Goal: Use online tool/utility: Use online tool/utility

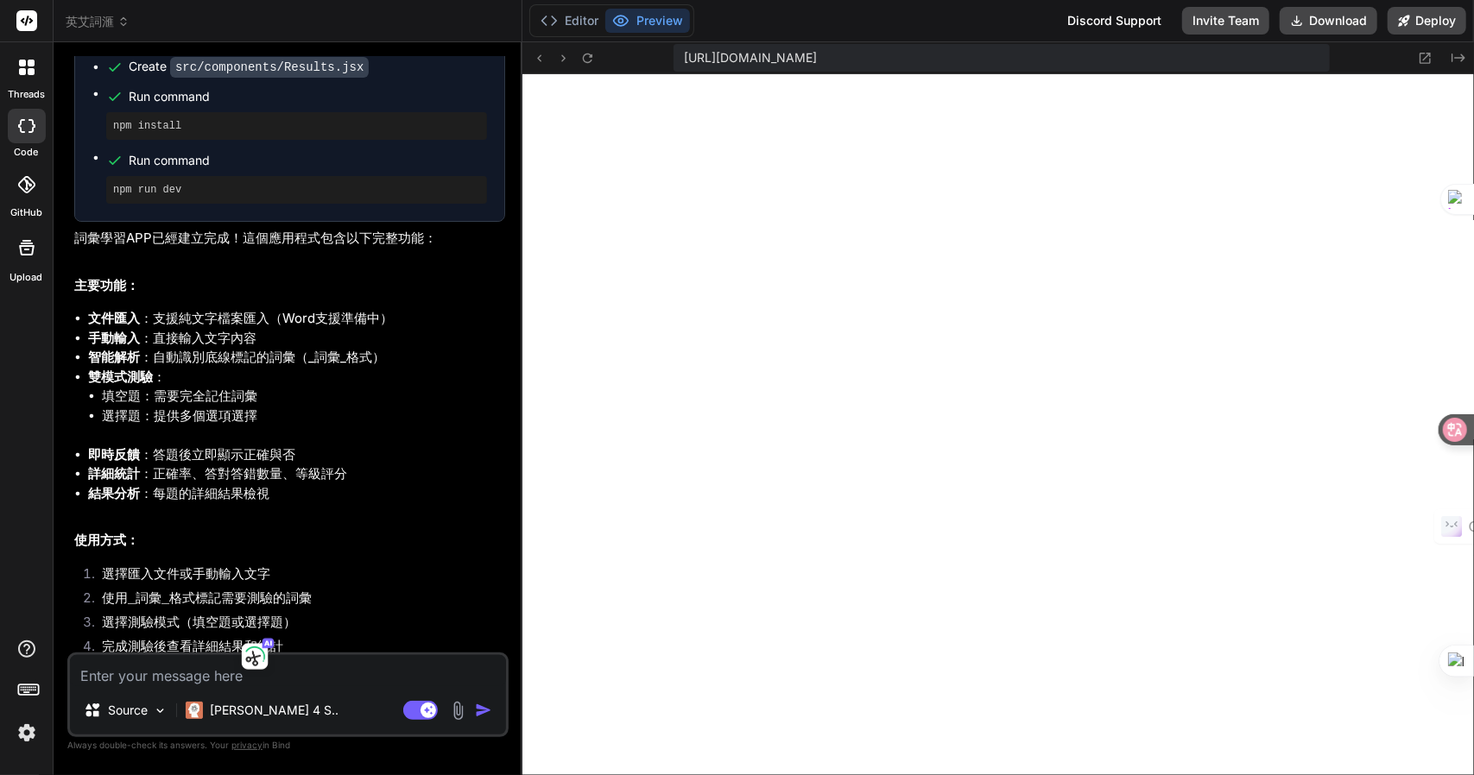
scroll to position [1151, 0]
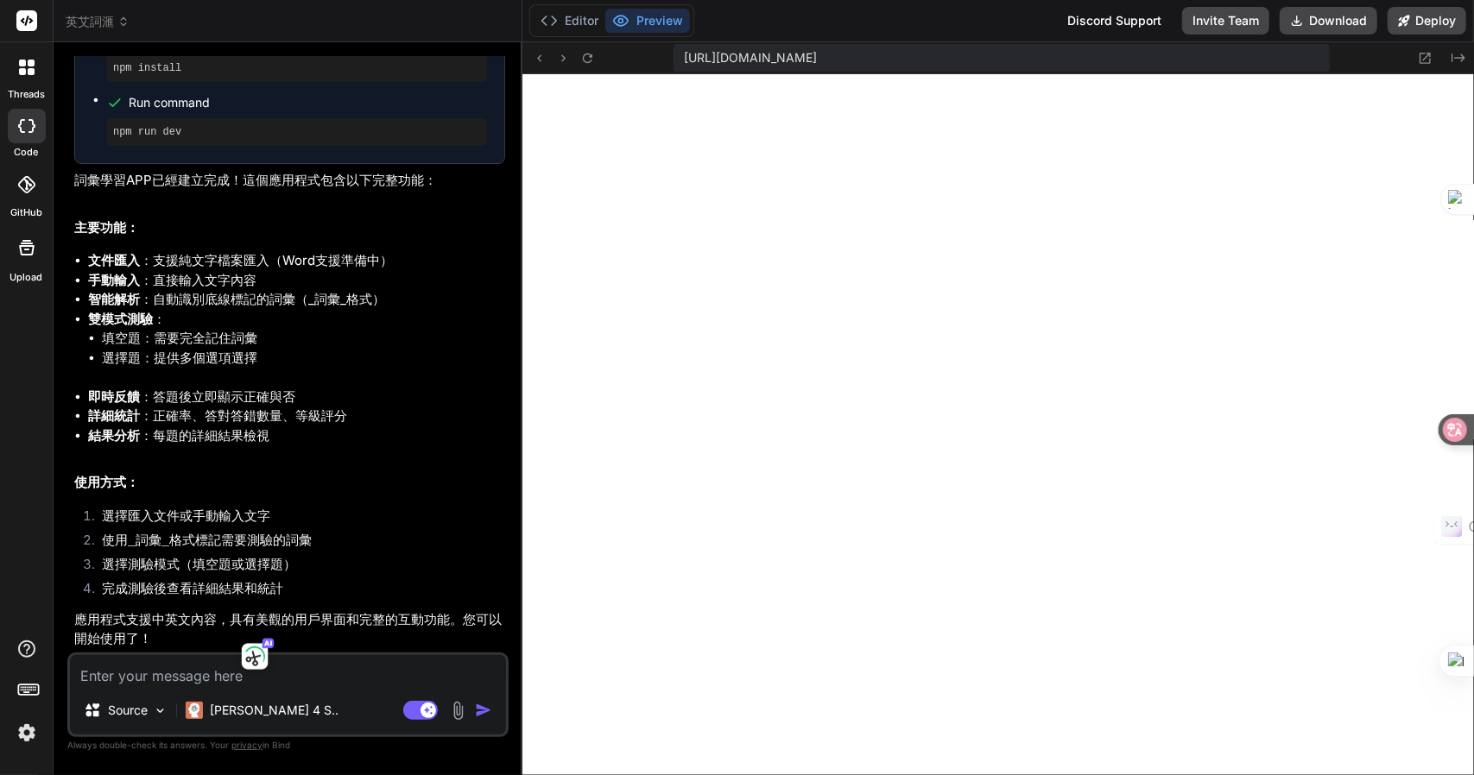
click at [364, 667] on textarea at bounding box center [288, 670] width 436 height 31
click at [259, 656] on textarea at bounding box center [288, 670] width 436 height 31
type textarea "竹"
type textarea "x"
type textarea "竹手"
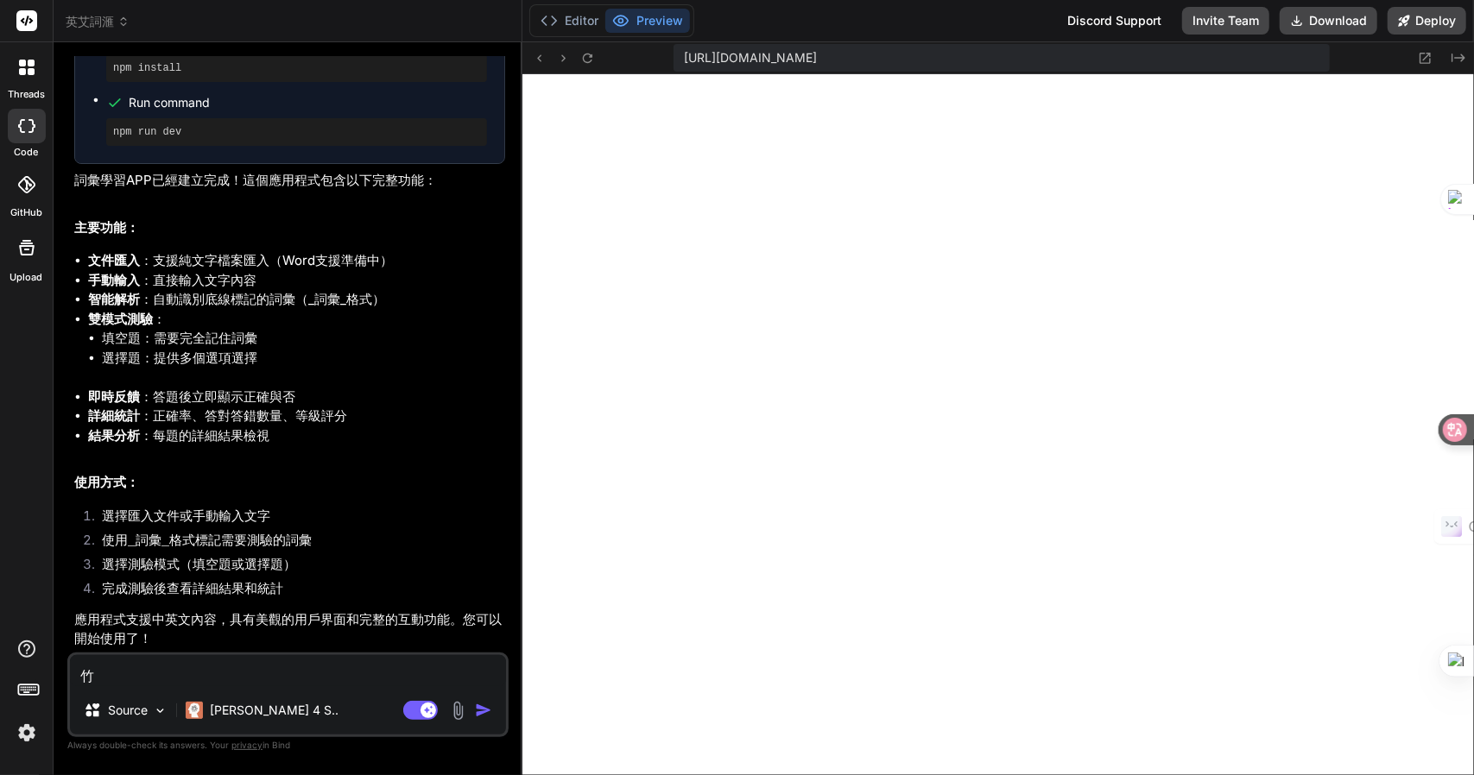
type textarea "x"
type textarea "竹手[PERSON_NAME]"
type textarea "x"
type textarea "我"
type textarea "x"
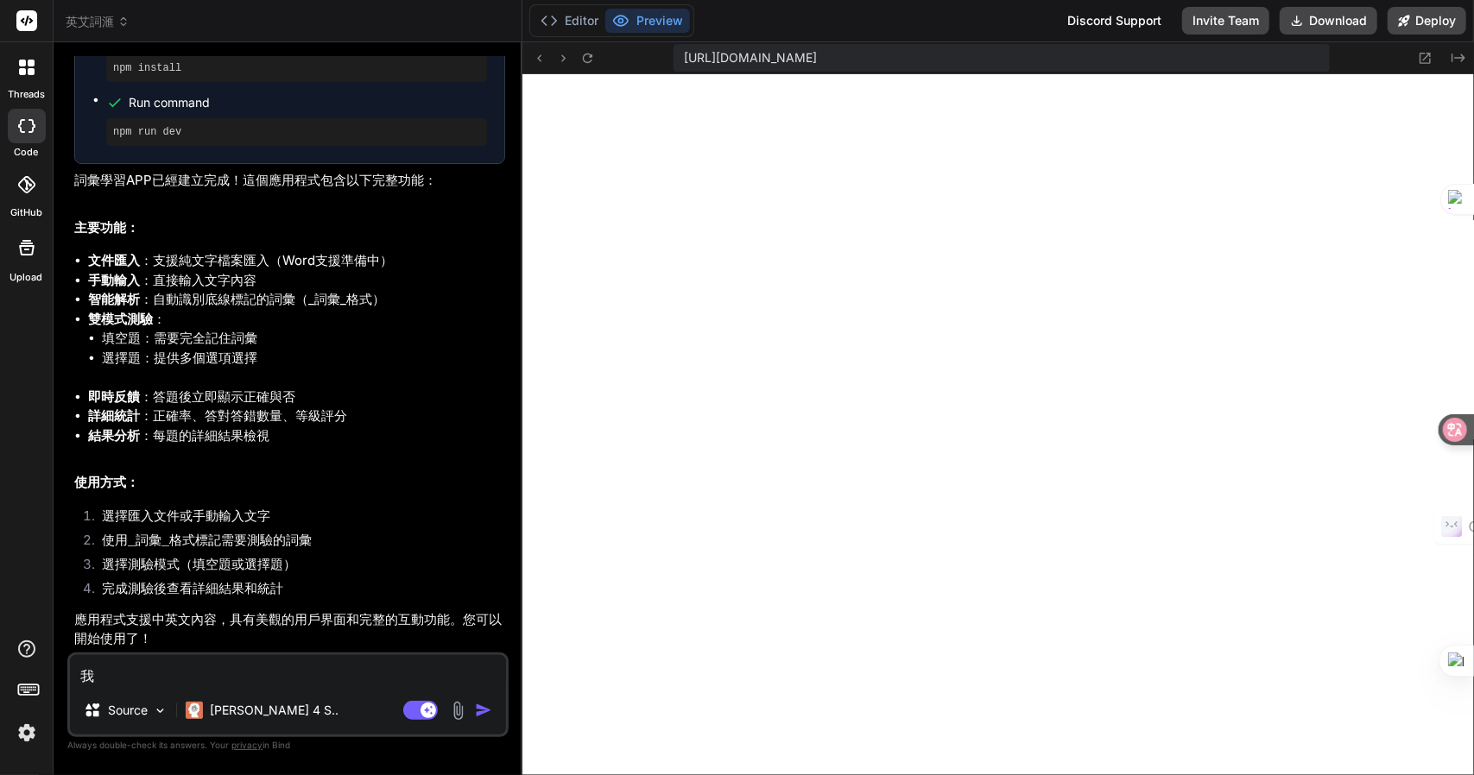
type textarea "我木"
type textarea "x"
type textarea "[PERSON_NAME]"
type textarea "x"
type textarea "我木山心"
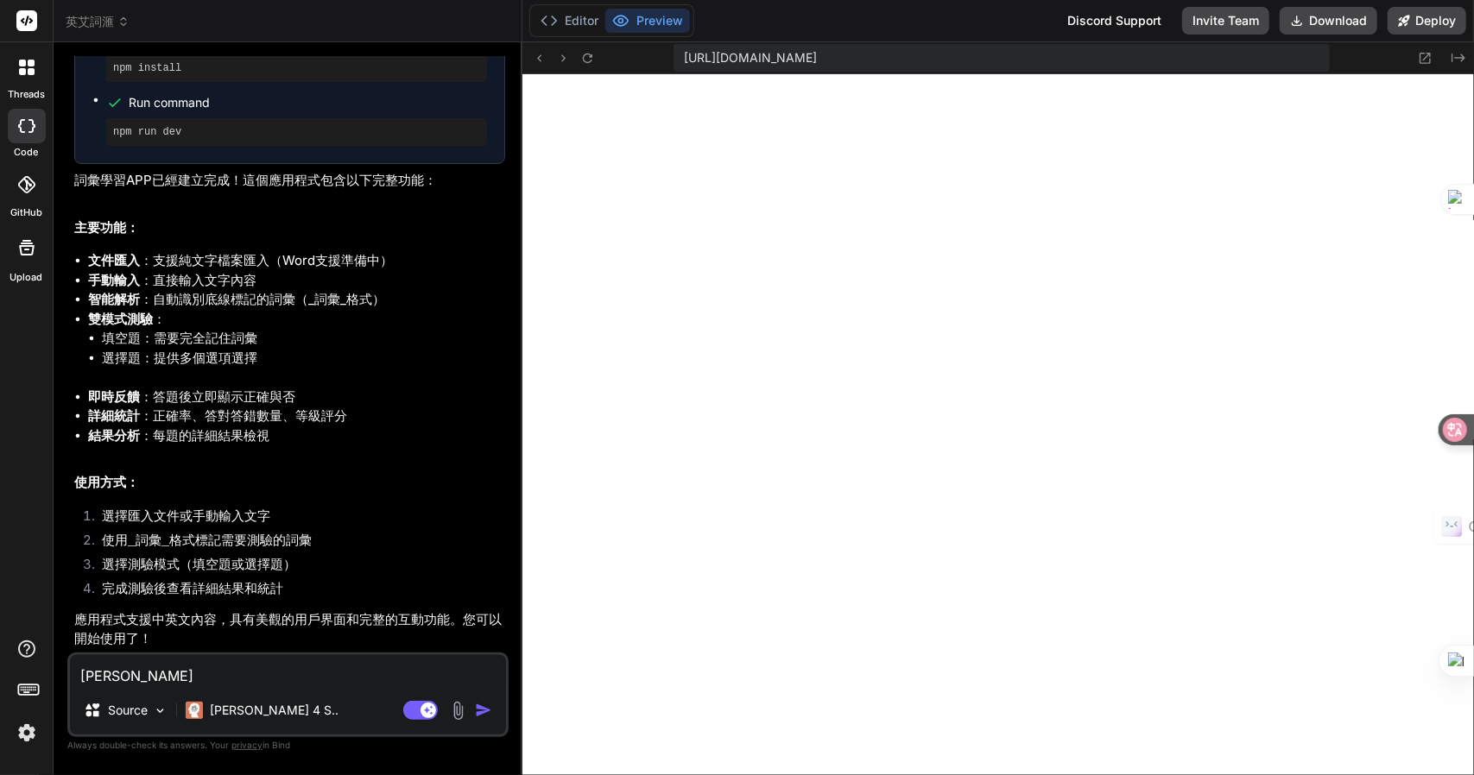
type textarea "x"
type textarea "我想"
type textarea "x"
type textarea "我想"
